Goal: Transaction & Acquisition: Obtain resource

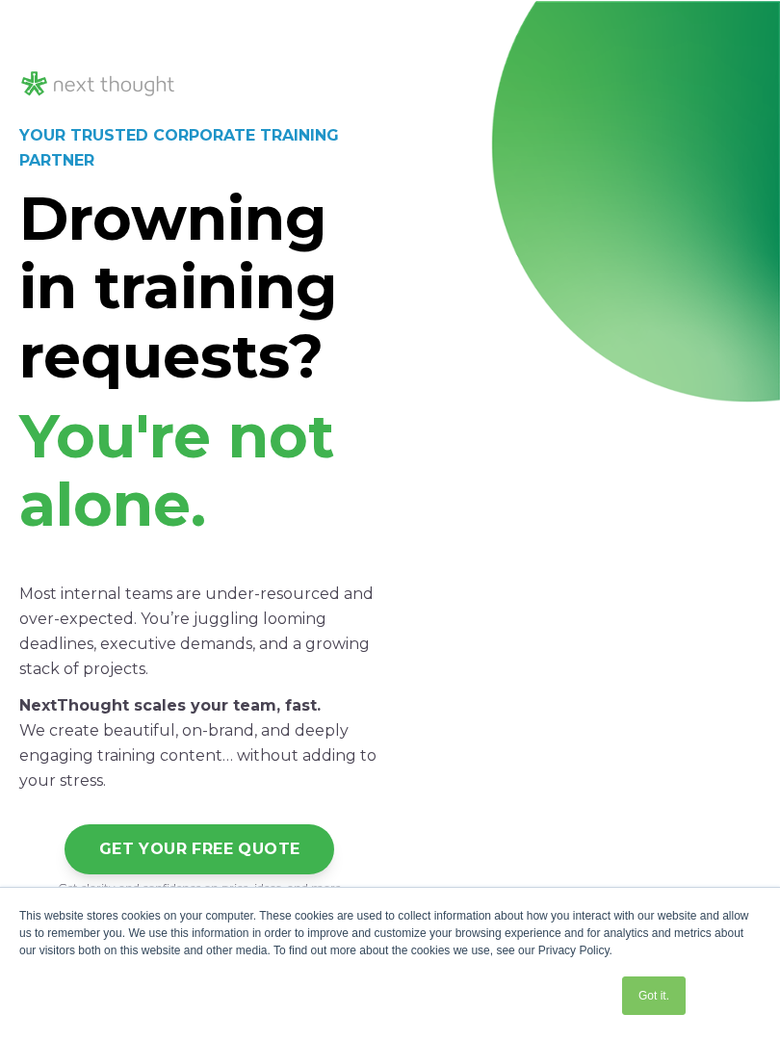
click at [280, 501] on h1 "You're not alone." at bounding box center [199, 472] width 360 height 138
click at [575, 731] on div at bounding box center [581, 300] width 360 height 1194
click at [246, 534] on h1 "You're not alone." at bounding box center [199, 472] width 360 height 138
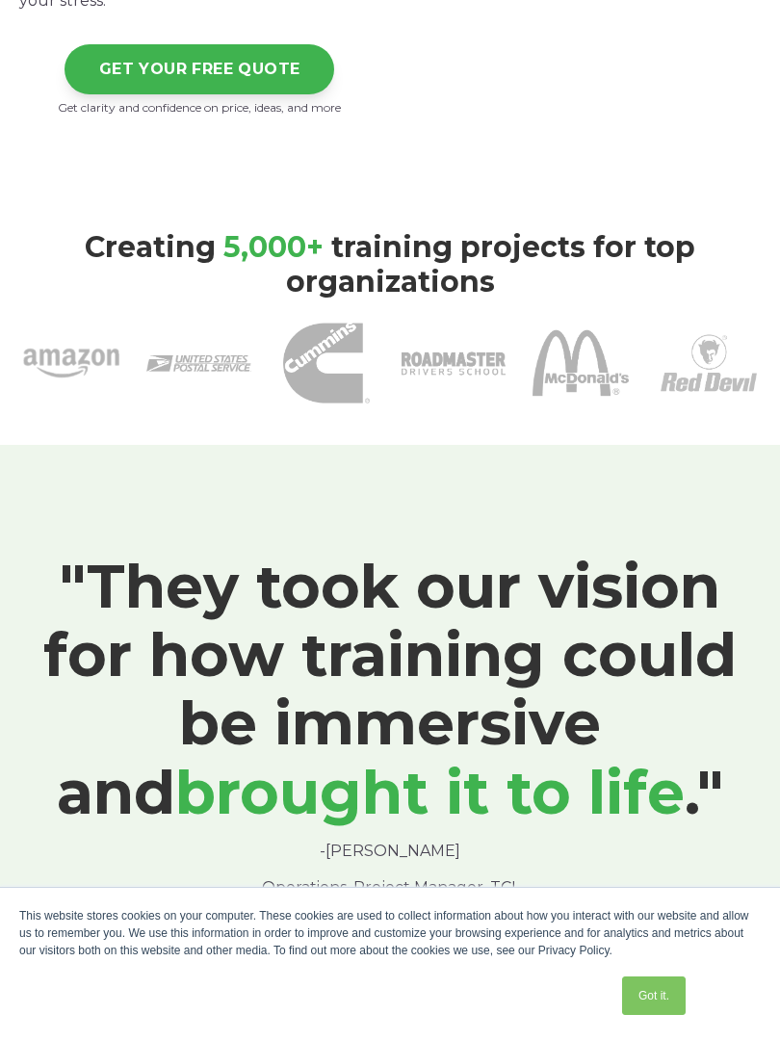
click at [496, 727] on h1 ""They took our vision for how training could be immersive and brought it to lif…" at bounding box center [390, 690] width 742 height 275
click at [499, 716] on h1 ""They took our vision for how training could be immersive and brought it to lif…" at bounding box center [390, 690] width 742 height 275
click at [257, 331] on div at bounding box center [390, 363] width 742 height 104
click at [447, 757] on span "brought it to life" at bounding box center [430, 792] width 510 height 73
click at [444, 742] on h1 ""They took our vision for how training could be immersive and brought it to lif…" at bounding box center [390, 690] width 742 height 275
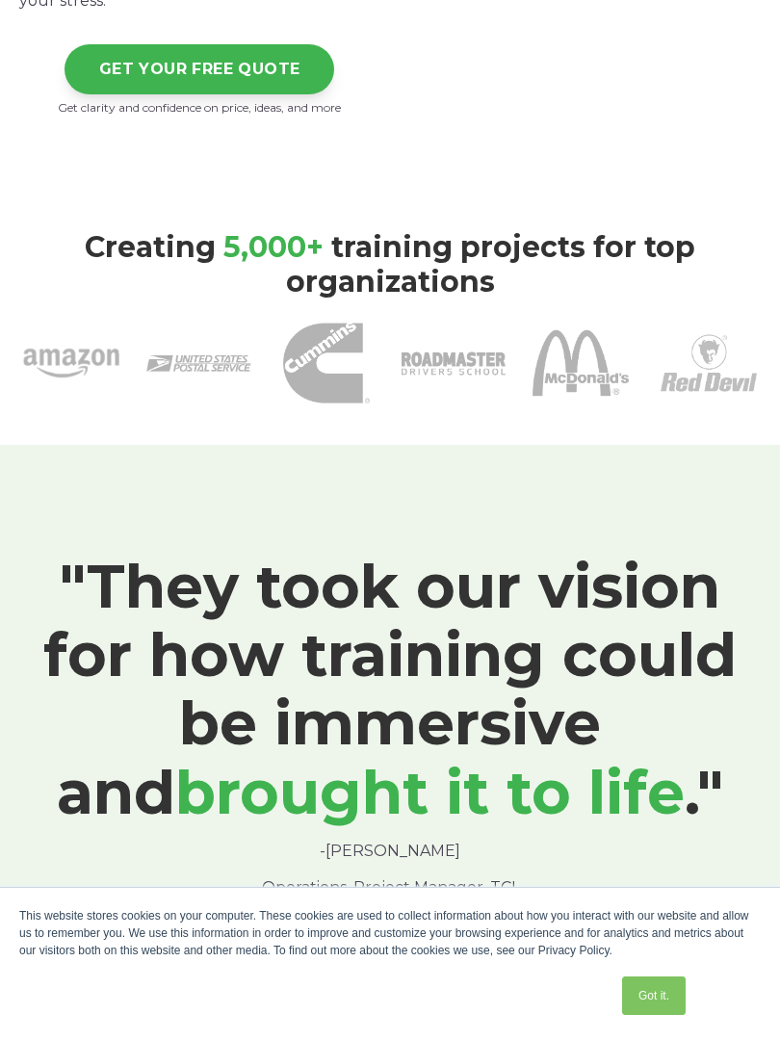
click at [262, 273] on h3 "Creating 5 ,000+ training projects for top organizations" at bounding box center [390, 264] width 742 height 69
click at [508, 589] on h1 ""They took our vision for how training could be immersive and brought it to lif…" at bounding box center [390, 690] width 742 height 275
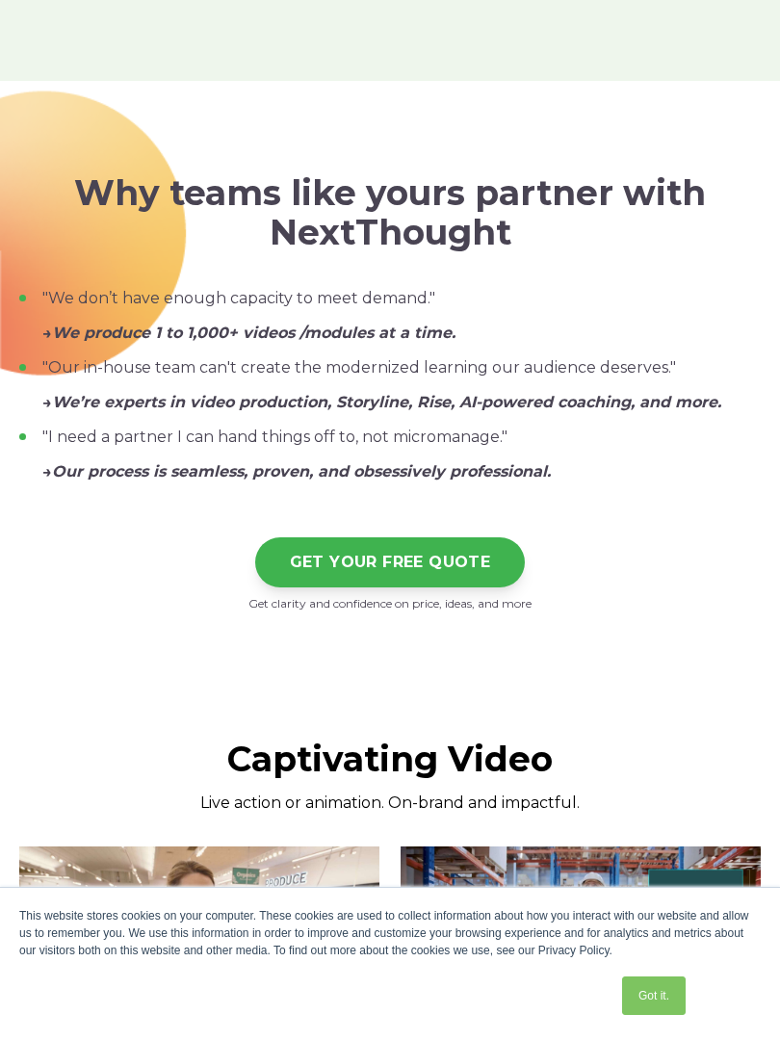
click at [365, 515] on div "GET YOUR FREE QUOTE" at bounding box center [390, 547] width 742 height 80
click at [293, 510] on div "GET YOUR FREE QUOTE" at bounding box center [390, 547] width 742 height 80
click at [473, 356] on p ""Our in-house team can't create the modernized learning our audience deserves."" at bounding box center [401, 367] width 719 height 23
click at [459, 507] on div "GET YOUR FREE QUOTE" at bounding box center [390, 547] width 742 height 80
click at [266, 688] on div "Captivating Video Live action or animation. On-brand and impactful." at bounding box center [390, 749] width 742 height 133
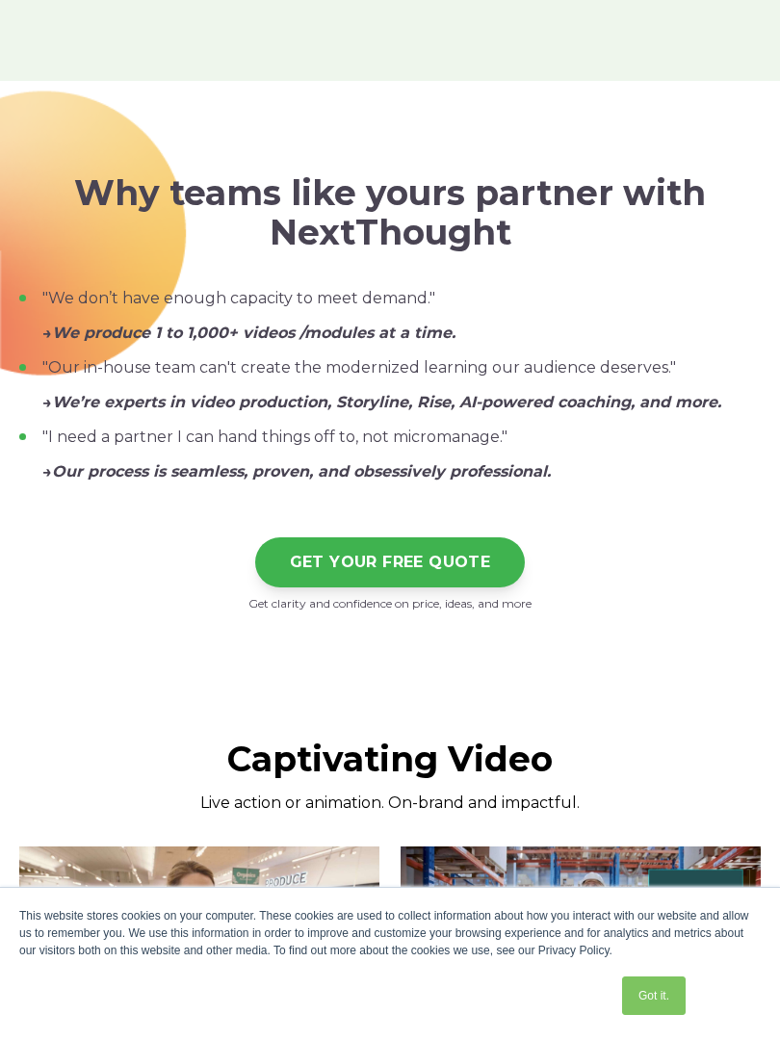
click at [218, 588] on div "Get clarity and confidence on price, ideas, and more" at bounding box center [390, 601] width 742 height 26
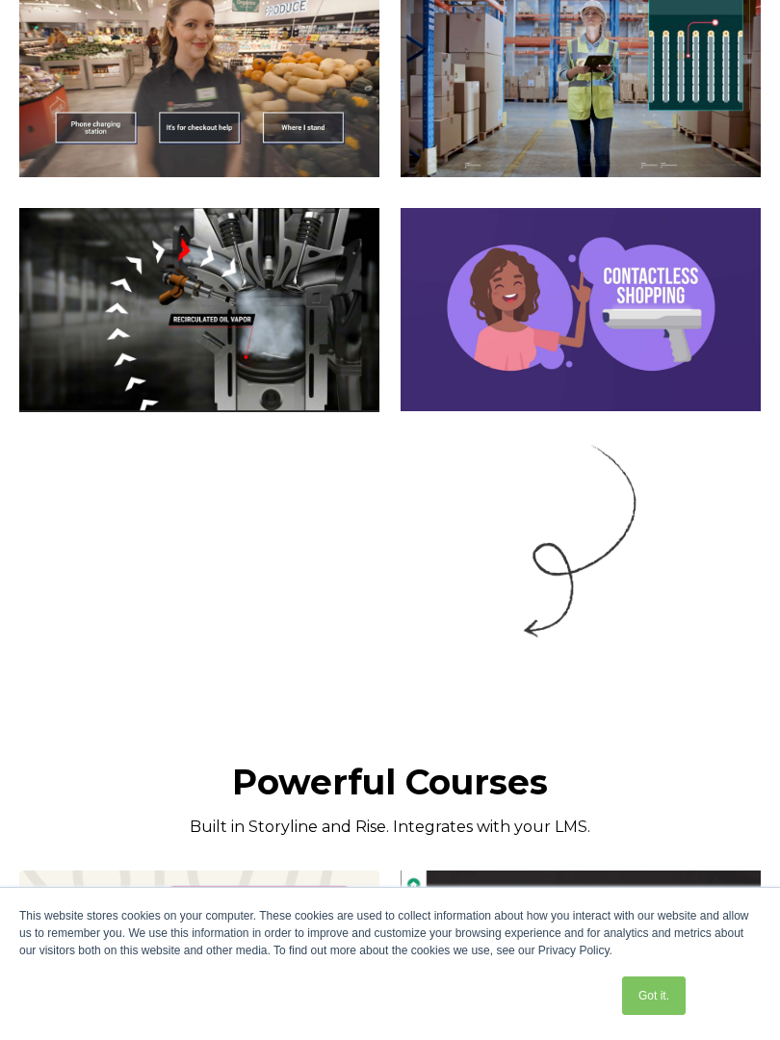
scroll to position [4213, 0]
